Goal: Find specific page/section: Find specific page/section

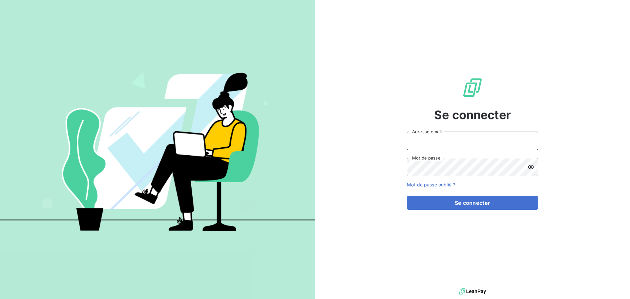
click at [534, 146] on input "Adresse email" at bounding box center [472, 141] width 131 height 18
click at [0, 298] on div at bounding box center [0, 299] width 0 height 0
type input "[EMAIL_ADDRESS][DOMAIN_NAME]"
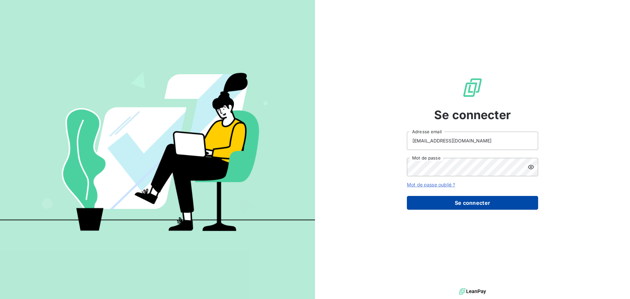
drag, startPoint x: 464, startPoint y: 201, endPoint x: 460, endPoint y: 200, distance: 4.7
click at [464, 201] on button "Se connecter" at bounding box center [472, 203] width 131 height 14
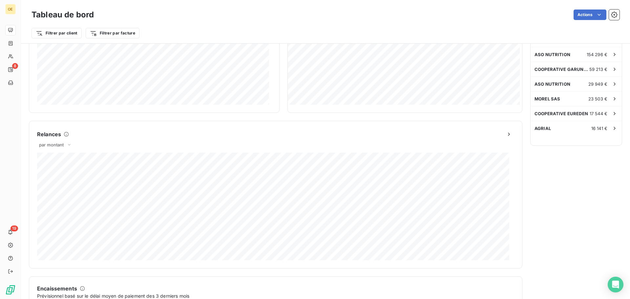
scroll to position [197, 0]
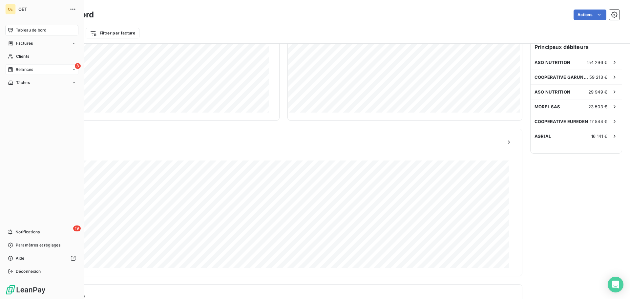
click at [12, 67] on icon at bounding box center [10, 69] width 5 height 5
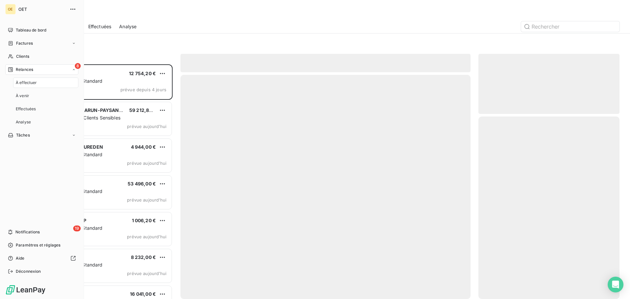
click at [27, 81] on span "À effectuer" at bounding box center [26, 83] width 21 height 6
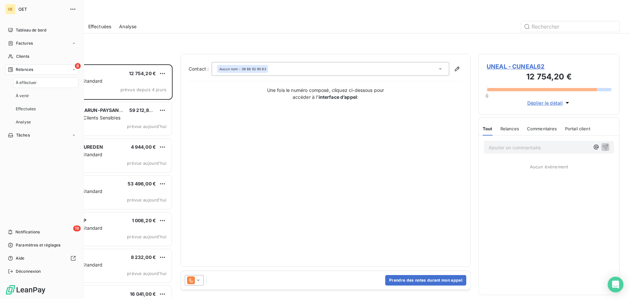
scroll to position [230, 136]
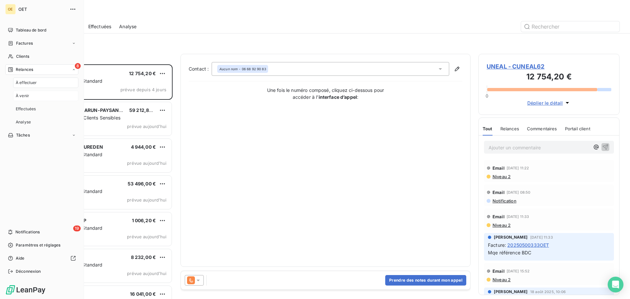
click at [31, 97] on div "À venir" at bounding box center [45, 96] width 65 height 10
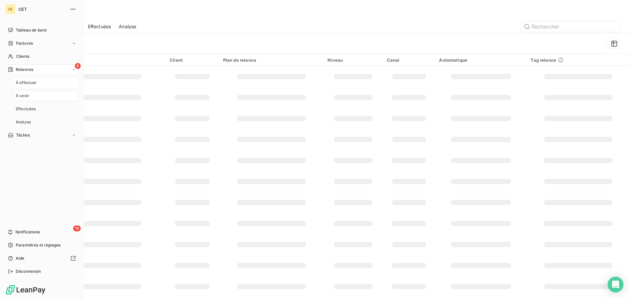
click at [31, 87] on div "À effectuer" at bounding box center [45, 82] width 65 height 10
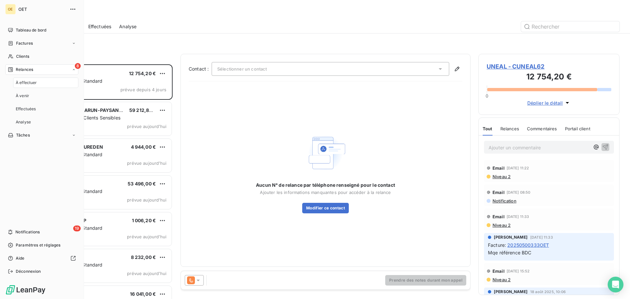
scroll to position [230, 136]
click at [37, 43] on div "Factures" at bounding box center [41, 43] width 73 height 10
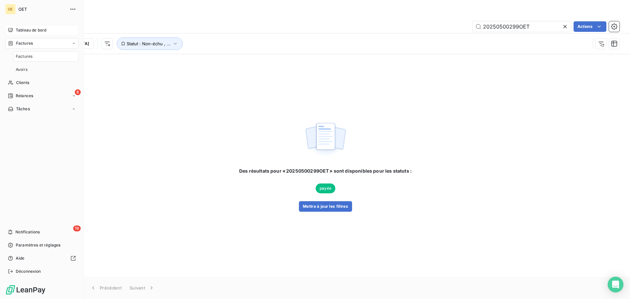
click at [31, 31] on span "Tableau de bord" at bounding box center [31, 30] width 31 height 6
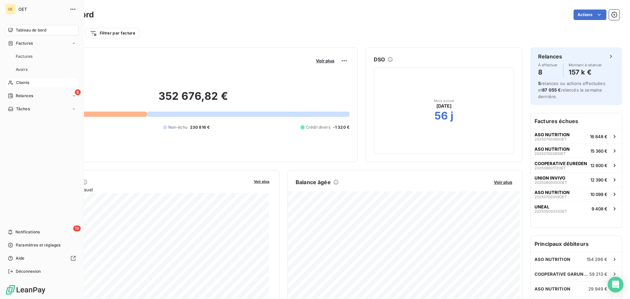
click at [30, 86] on div "Clients" at bounding box center [41, 82] width 73 height 10
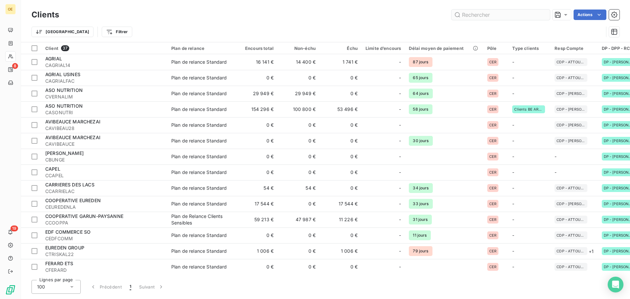
click at [462, 15] on input "text" at bounding box center [500, 15] width 98 height 10
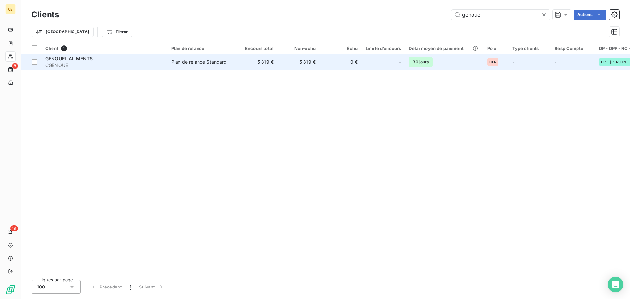
type input "genouel"
click at [76, 58] on span "GENOUEL ALIMENTS" at bounding box center [68, 59] width 47 height 6
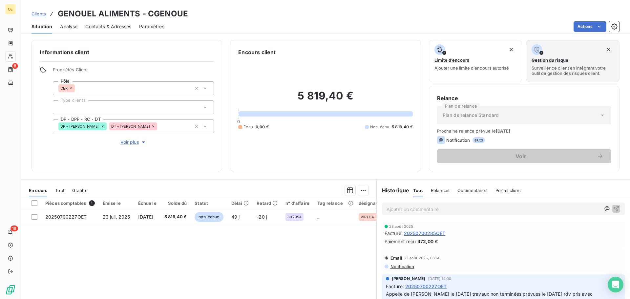
click at [67, 27] on span "Analyse" at bounding box center [68, 26] width 17 height 7
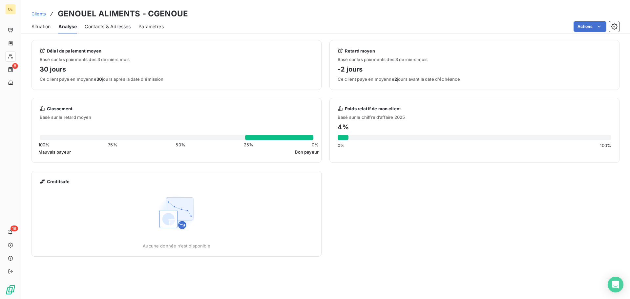
drag, startPoint x: 52, startPoint y: 76, endPoint x: 172, endPoint y: 78, distance: 119.7
click at [172, 78] on span "Ce client paye en moyenne 30 jours après la date d'émission" at bounding box center [177, 78] width 274 height 5
